Goal: Check status: Check status

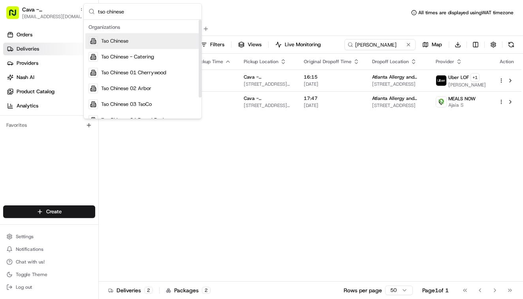
type input "tso chinese"
click at [120, 42] on span "Tso Chinese" at bounding box center [114, 41] width 27 height 7
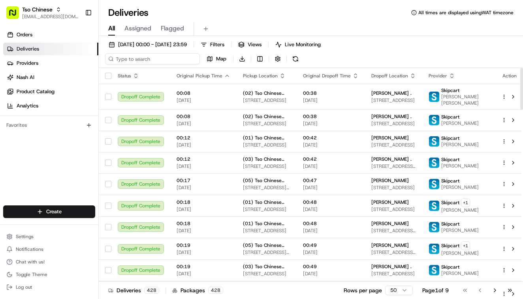
click at [130, 60] on input at bounding box center [152, 58] width 95 height 11
paste input "505663"
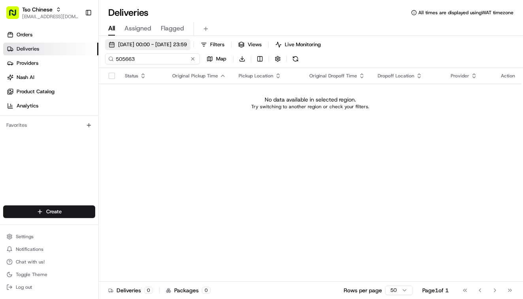
type input "505663"
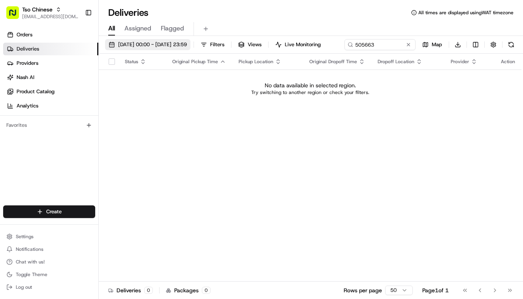
click at [155, 44] on span "[DATE] 00:00 - [DATE] 23:59" at bounding box center [152, 44] width 69 height 7
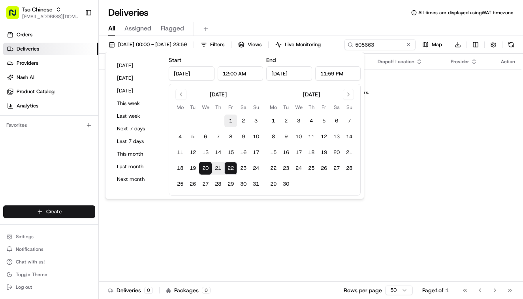
click at [231, 119] on button "1" at bounding box center [230, 121] width 13 height 13
type input "[DATE]"
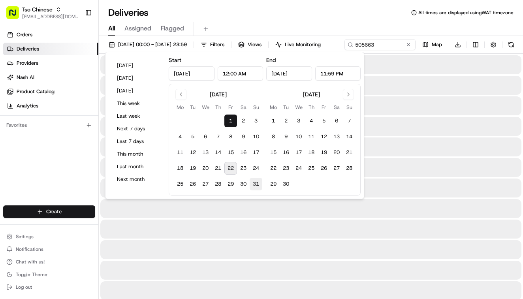
click at [251, 187] on button "31" at bounding box center [256, 184] width 13 height 13
type input "[DATE]"
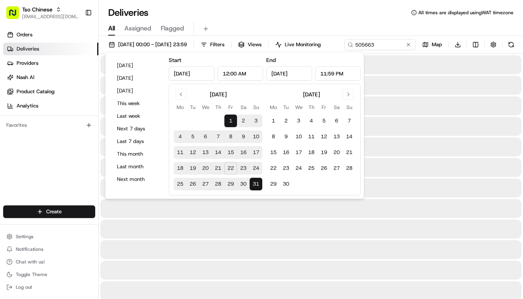
click at [354, 19] on div "All Assigned Flagged" at bounding box center [311, 27] width 424 height 17
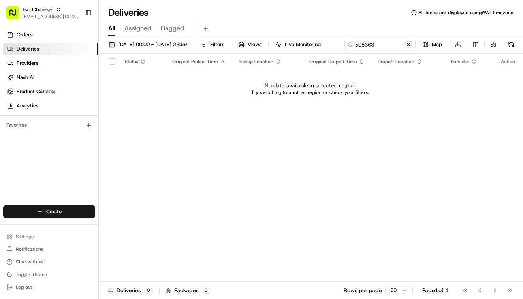
click at [405, 49] on button at bounding box center [409, 45] width 8 height 8
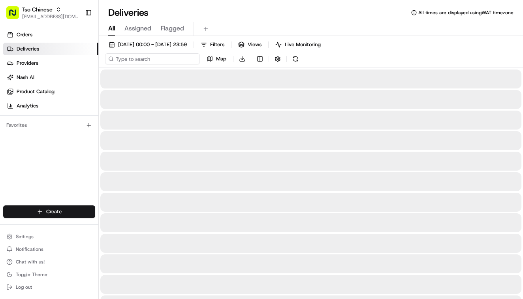
click at [140, 60] on input at bounding box center [152, 58] width 95 height 11
paste input "[PERSON_NAME]"
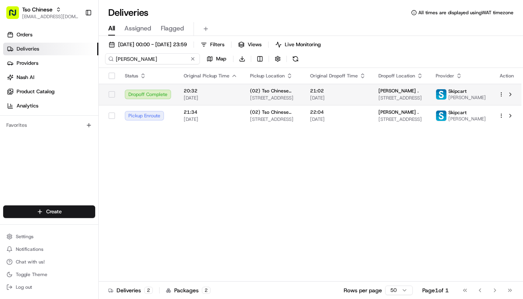
type input "[PERSON_NAME]"
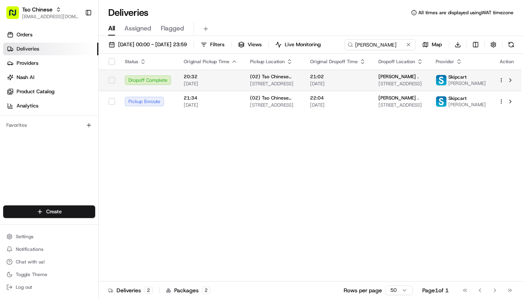
click at [240, 91] on td "20:32 [DATE]" at bounding box center [210, 80] width 66 height 21
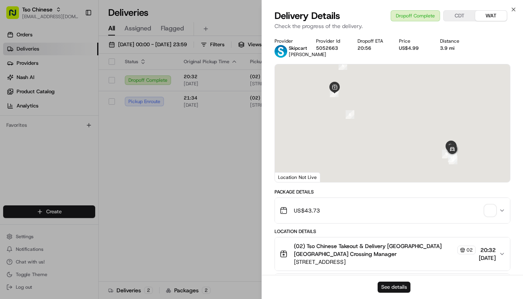
click at [395, 288] on button "See details" at bounding box center [394, 287] width 33 height 11
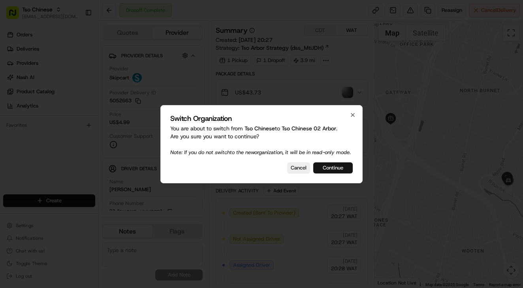
click at [338, 171] on button "Continue" at bounding box center [333, 167] width 40 height 11
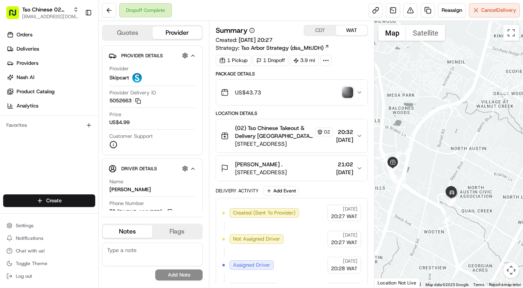
click at [348, 92] on img "button" at bounding box center [347, 92] width 11 height 11
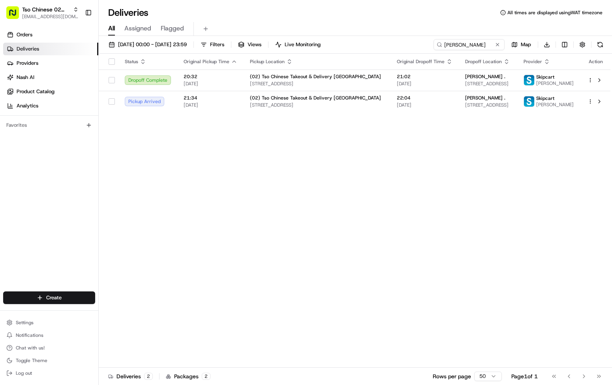
click at [523, 156] on div "Status Original Pickup Time Pickup Location Original Dropoff Time Dropoff Locat…" at bounding box center [356, 211] width 514 height 314
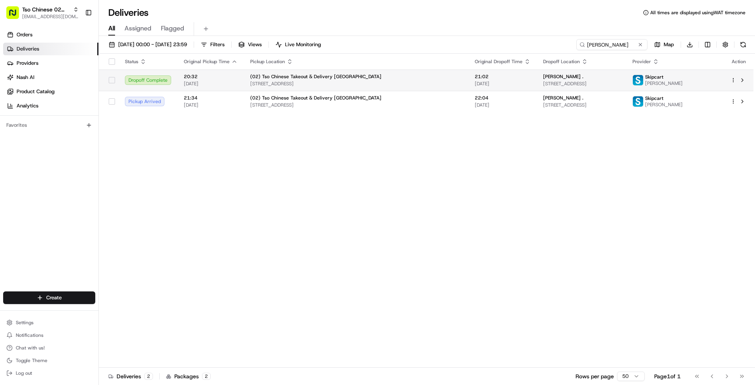
click at [410, 75] on div "(02) Tso Chinese Takeout & Delivery [GEOGRAPHIC_DATA]" at bounding box center [356, 76] width 212 height 6
click at [230, 83] on span "[DATE]" at bounding box center [211, 84] width 54 height 6
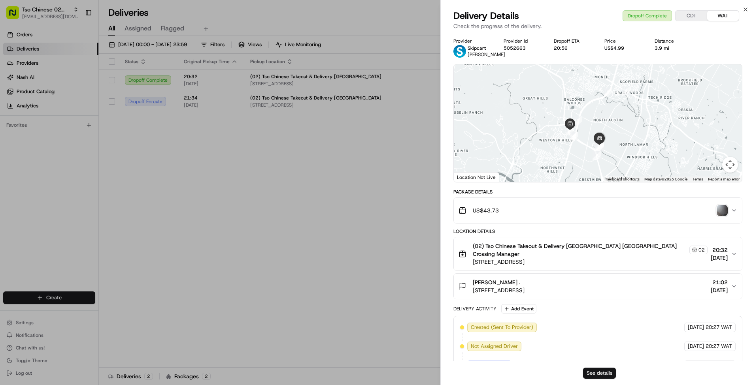
click at [523, 288] on button "See details" at bounding box center [599, 373] width 33 height 11
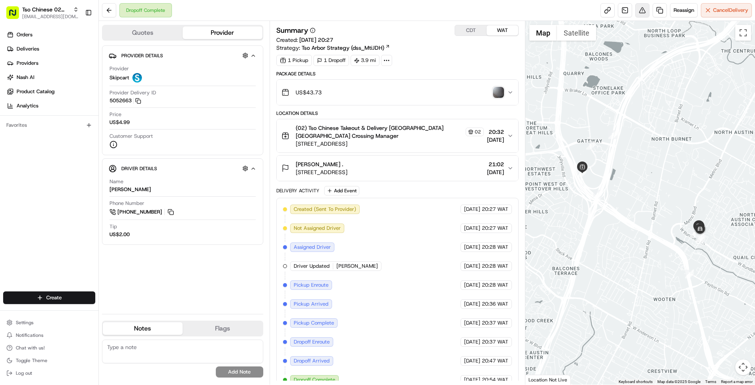
click at [642, 12] on button at bounding box center [642, 10] width 14 height 14
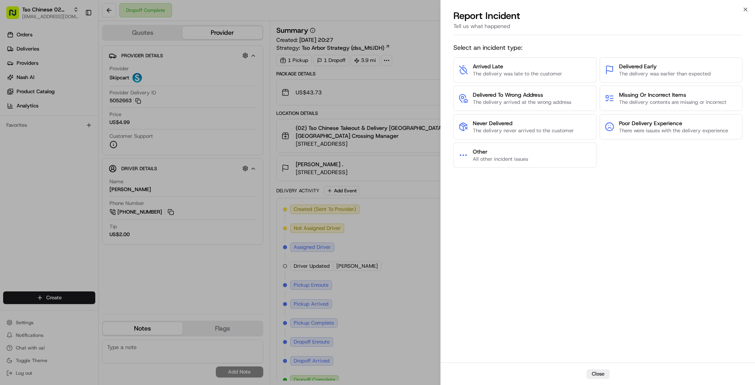
click at [478, 125] on span "Never Delivered" at bounding box center [522, 123] width 101 height 8
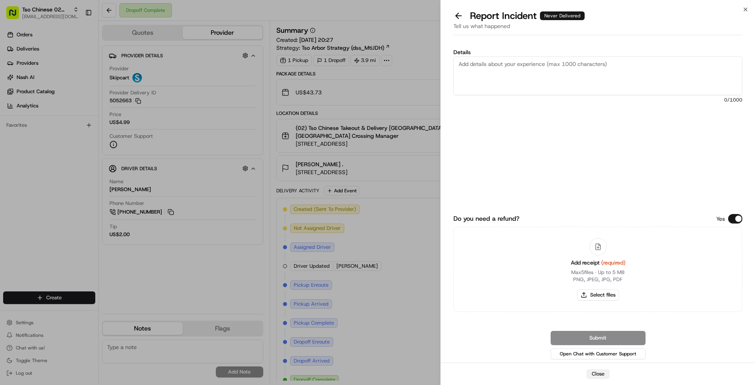
click at [598, 374] on button "Close" at bounding box center [597, 373] width 23 height 9
